Goal: Task Accomplishment & Management: Manage account settings

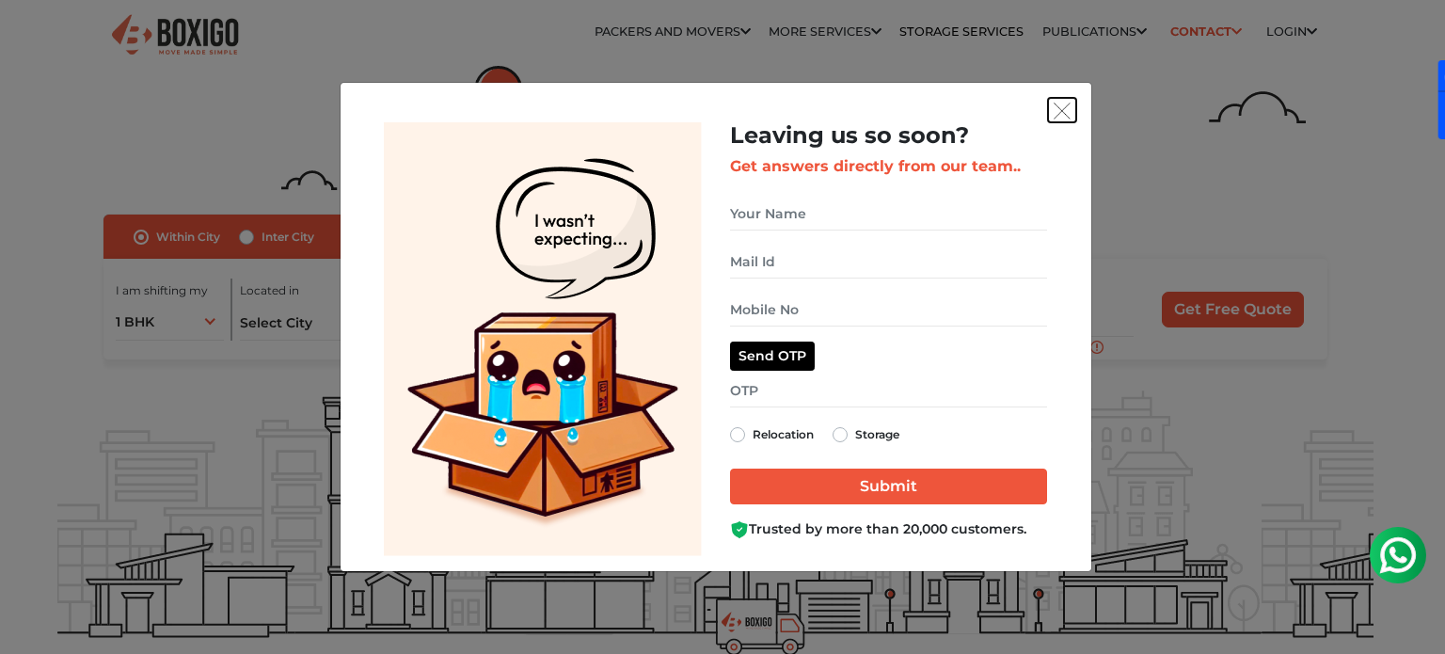
click at [1067, 115] on img "get free quote dialog" at bounding box center [1061, 111] width 17 height 17
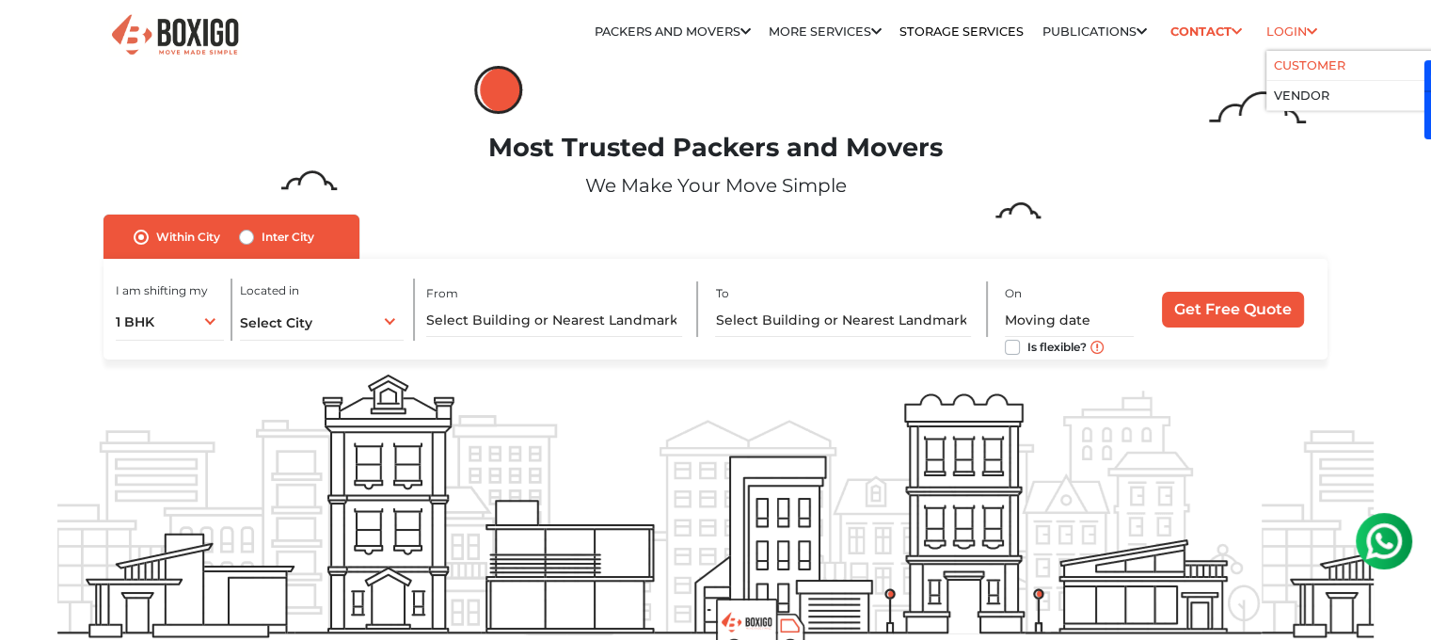
click at [1297, 55] on li "Customer" at bounding box center [1356, 66] width 181 height 30
click at [1300, 34] on link "Login" at bounding box center [1291, 31] width 51 height 14
click at [1299, 75] on li "Customer" at bounding box center [1356, 66] width 181 height 30
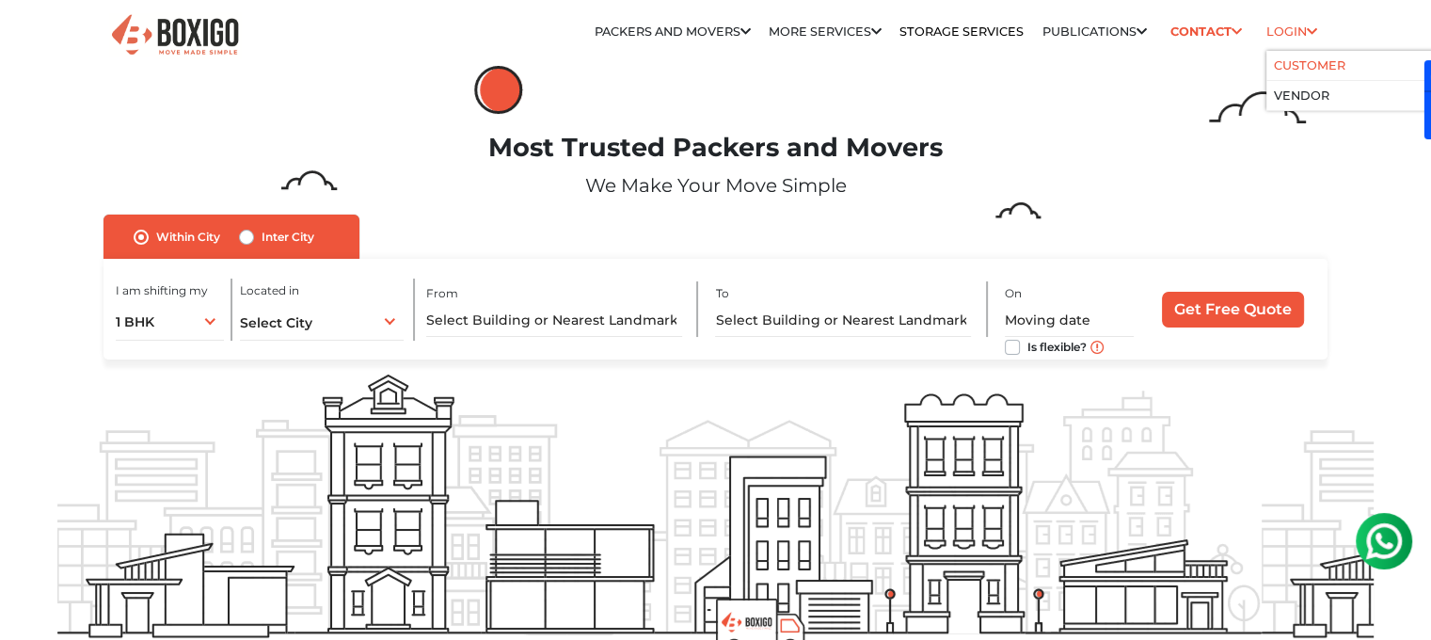
click at [1304, 66] on link "Customer" at bounding box center [1309, 65] width 71 height 14
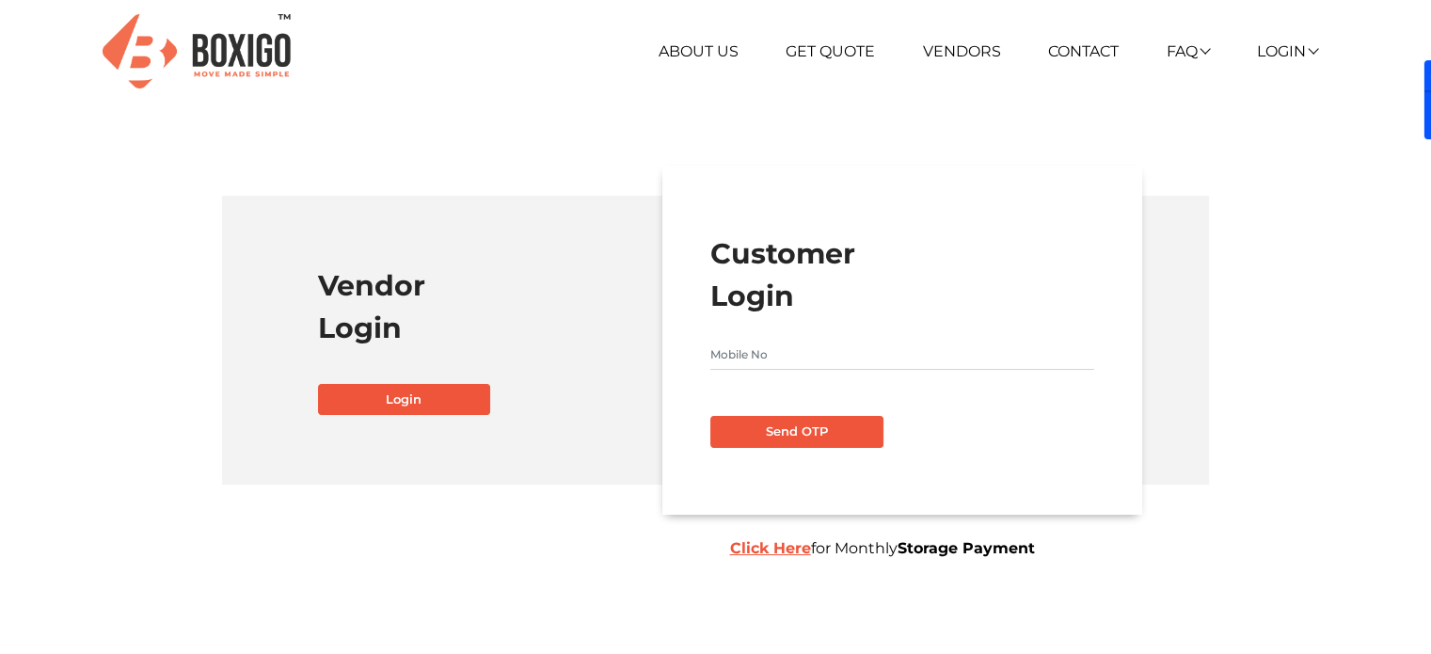
click at [816, 345] on input "text" at bounding box center [902, 355] width 384 height 30
type input "9031739553"
click at [797, 432] on button "Send OTP" at bounding box center [796, 432] width 173 height 32
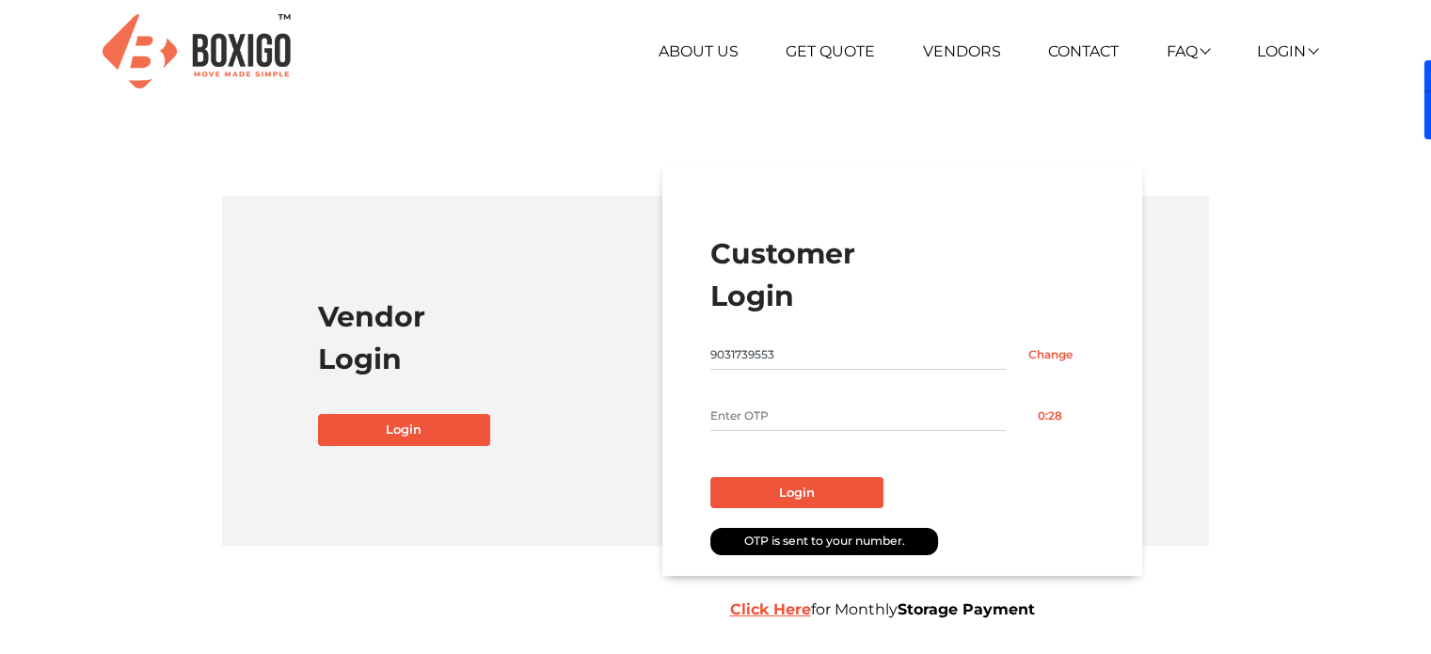
click at [787, 410] on input "text" at bounding box center [857, 416] width 295 height 30
type input "2361"
click at [785, 489] on button "Login" at bounding box center [796, 493] width 173 height 32
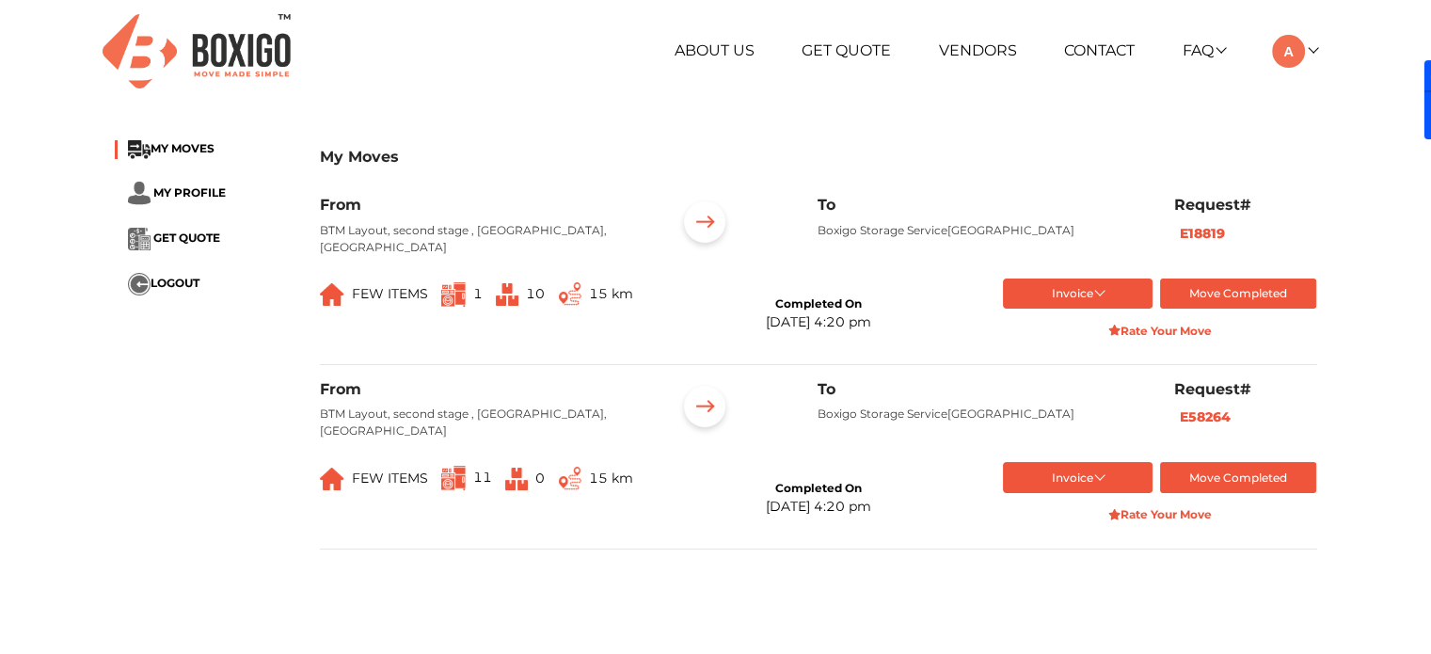
click at [714, 215] on img at bounding box center [704, 225] width 58 height 58
click at [1298, 55] on img at bounding box center [1288, 51] width 33 height 33
click at [1053, 141] on div "My Moves" at bounding box center [818, 167] width 997 height 55
click at [179, 155] on span "MY MOVES" at bounding box center [182, 148] width 64 height 14
drag, startPoint x: 185, startPoint y: 206, endPoint x: 203, endPoint y: 185, distance: 27.3
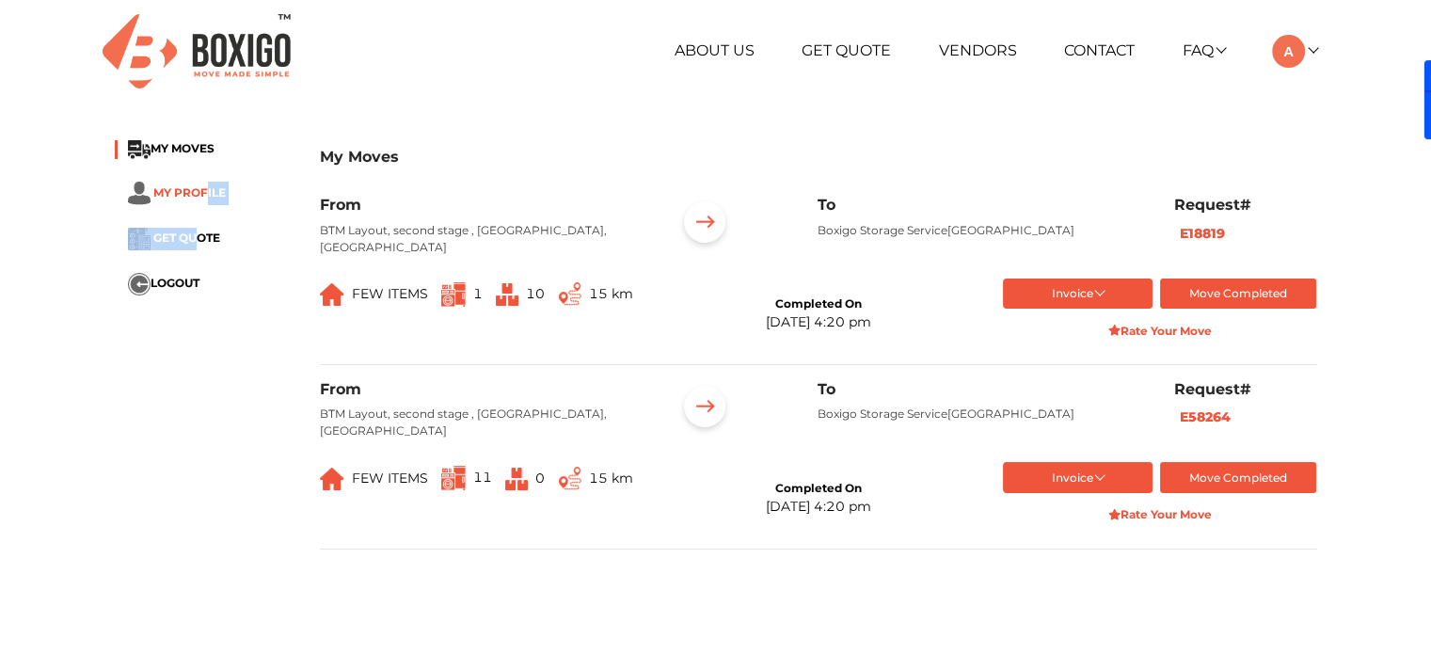
click at [203, 185] on ul "MY MOVES MY PROFILE GET QUOTE LOGOUT" at bounding box center [203, 217] width 177 height 155
click at [203, 185] on span "MY PROFILE" at bounding box center [189, 192] width 72 height 14
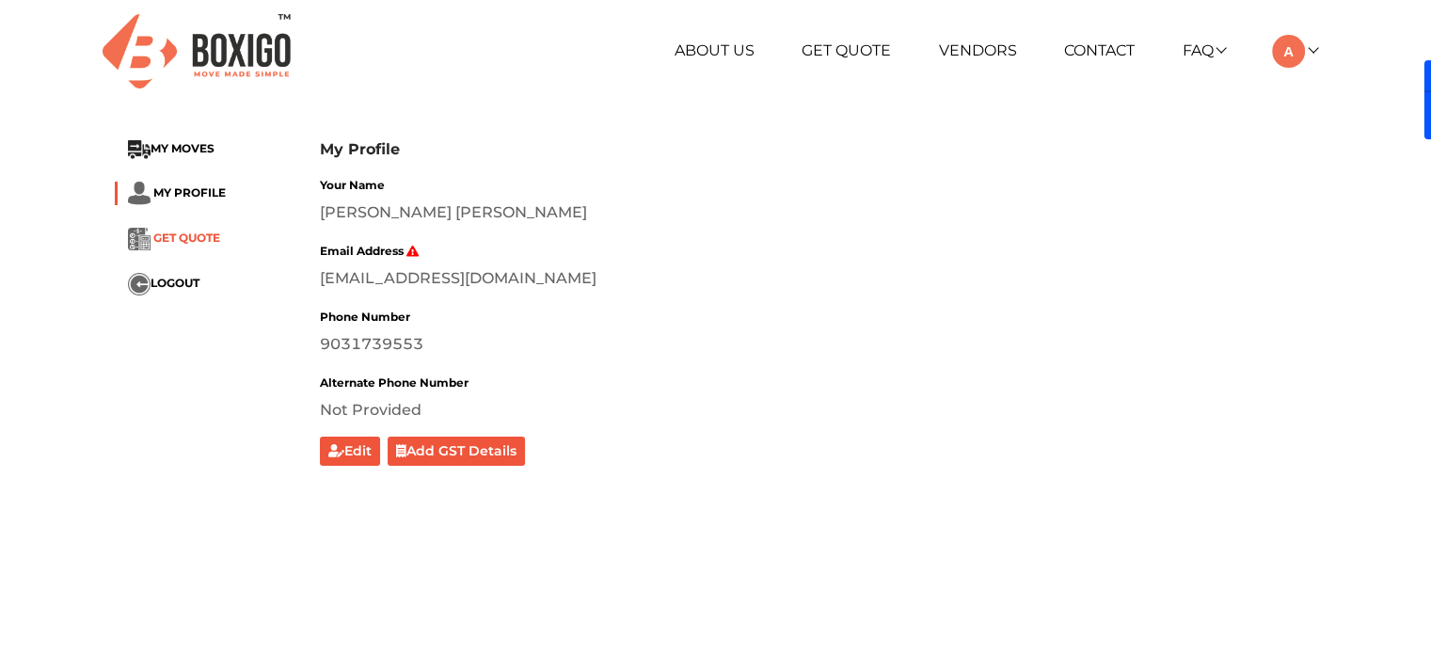
click at [201, 240] on span "GET QUOTE" at bounding box center [186, 237] width 67 height 14
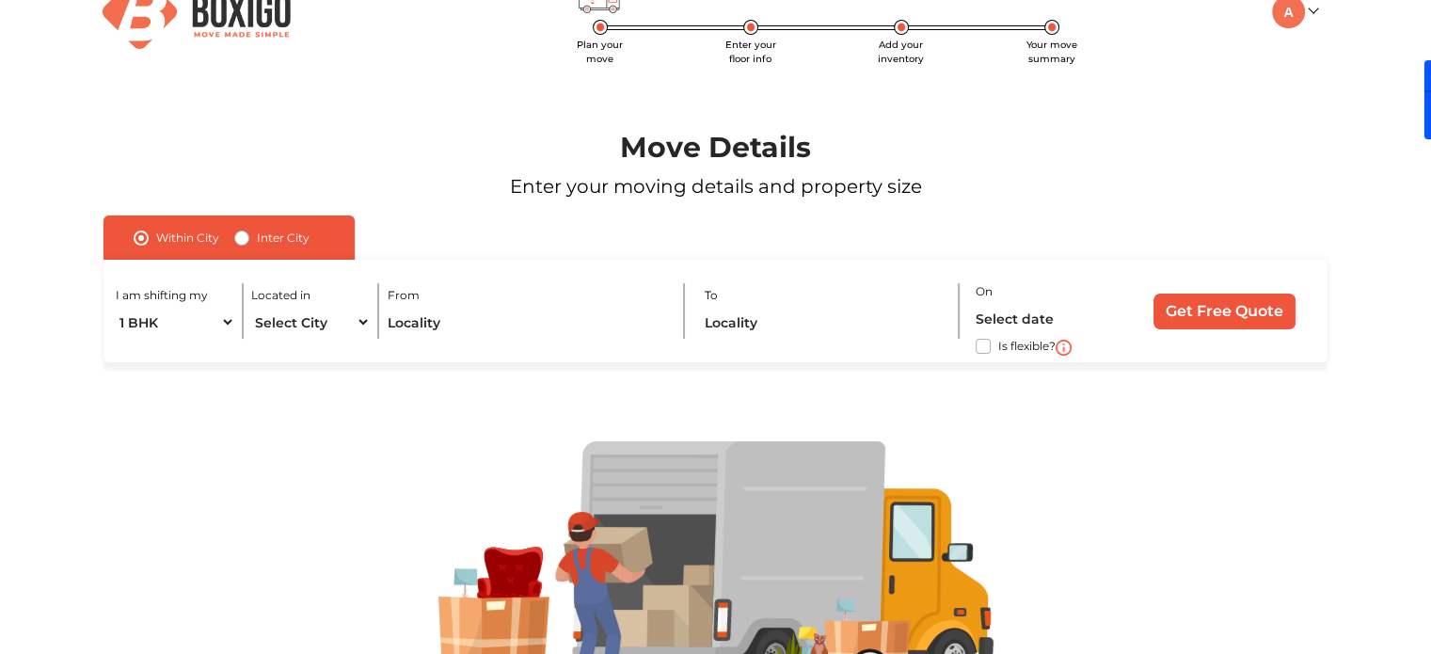
scroll to position [28, 0]
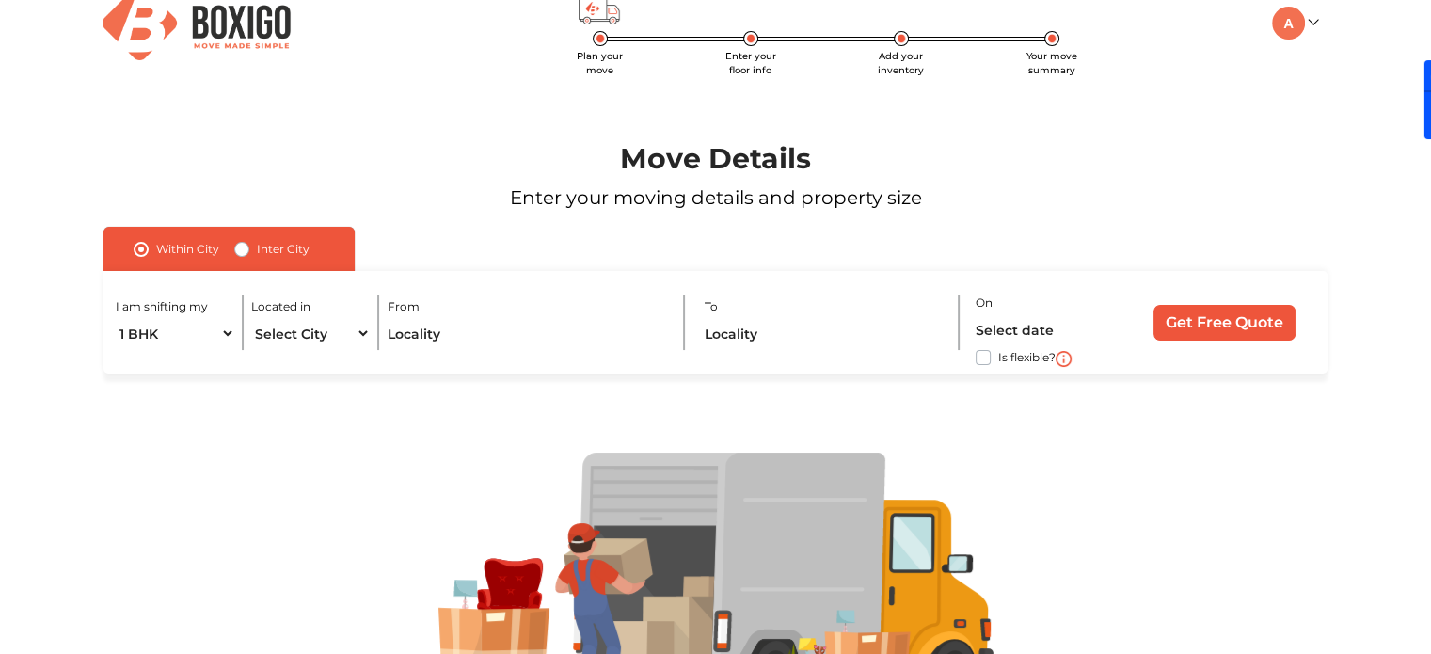
click at [257, 245] on label "Inter City" at bounding box center [283, 249] width 53 height 23
click at [241, 245] on input "Inter City" at bounding box center [241, 247] width 15 height 19
radio input "true"
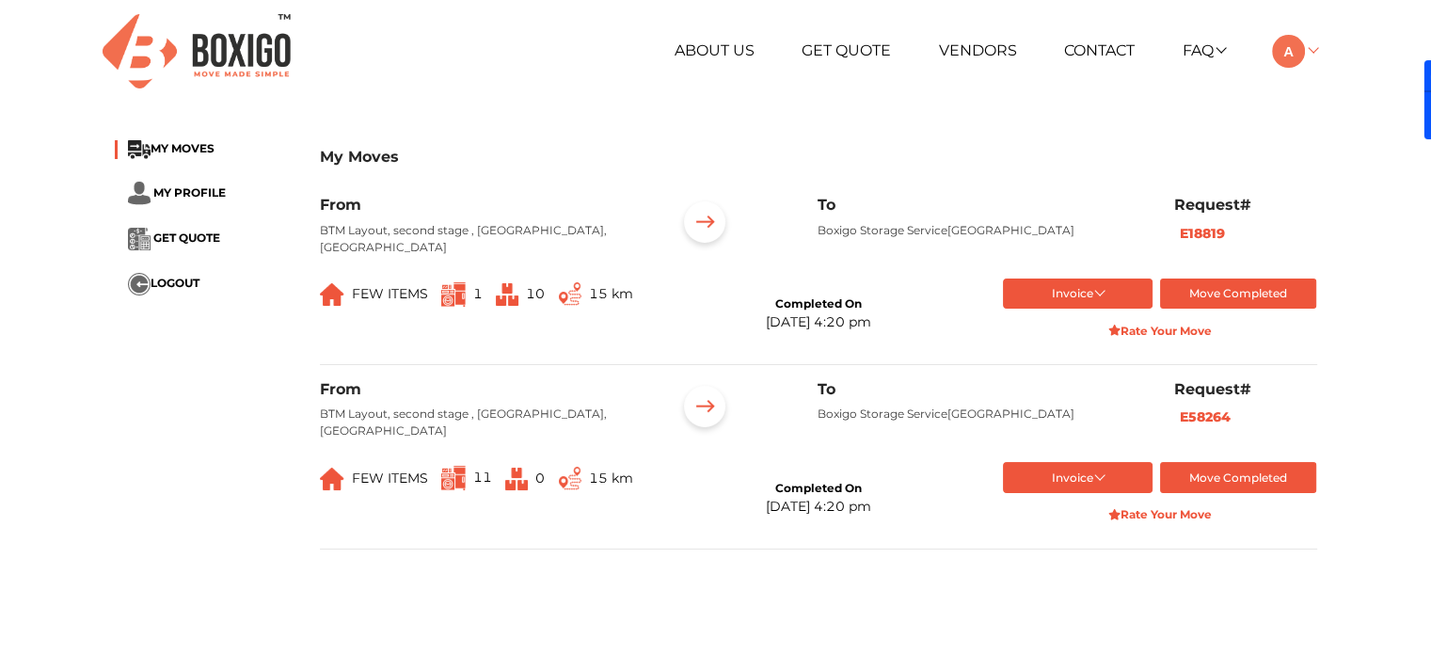
click at [1306, 57] on link at bounding box center [1294, 50] width 44 height 18
click at [1325, 176] on button "LOGOUT" at bounding box center [1347, 183] width 150 height 35
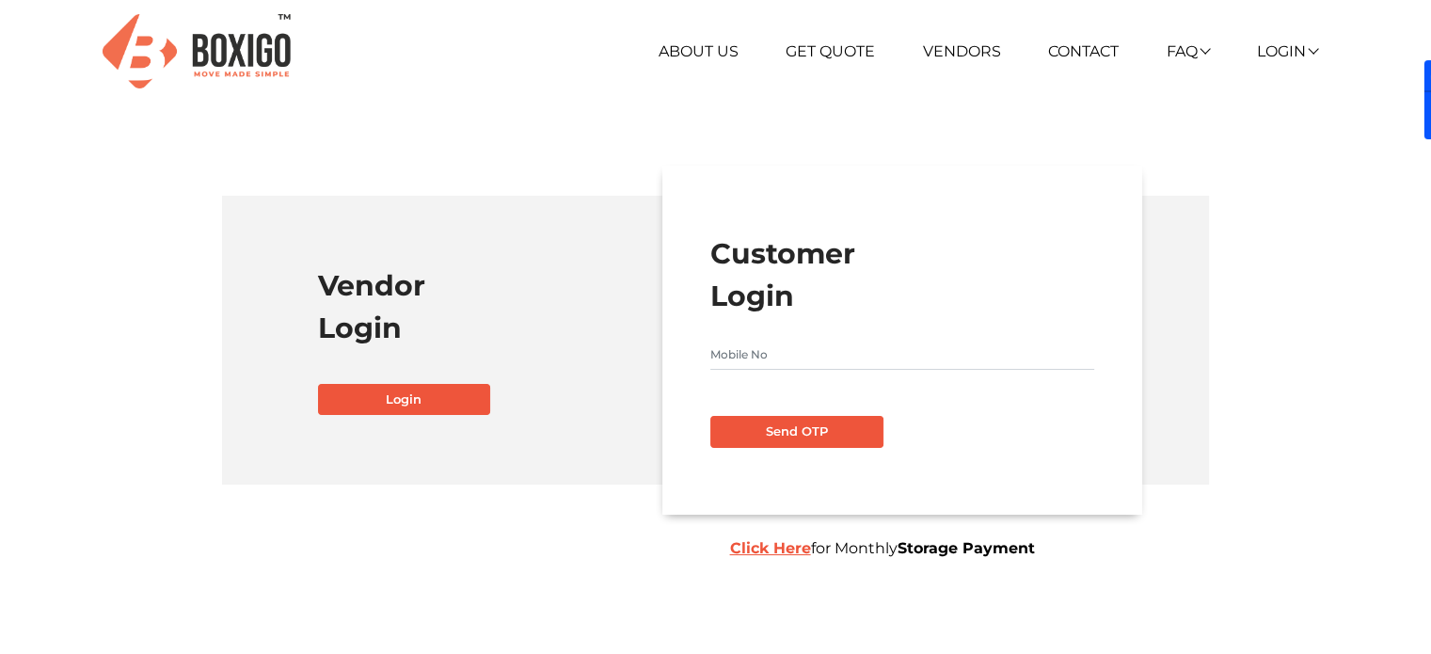
click at [785, 552] on b "Click Here" at bounding box center [770, 548] width 81 height 18
click at [784, 547] on b "Click Here" at bounding box center [770, 548] width 81 height 18
